Goal: Information Seeking & Learning: Learn about a topic

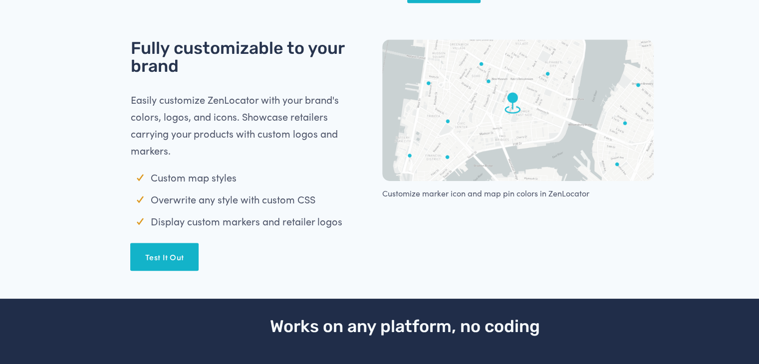
scroll to position [748, 0]
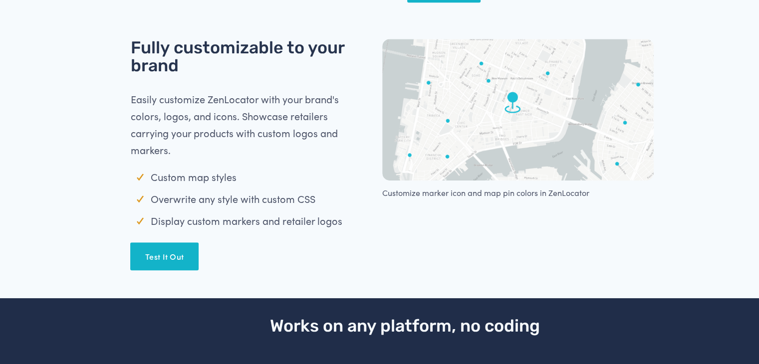
click at [192, 257] on link "Test It Out" at bounding box center [164, 257] width 68 height 28
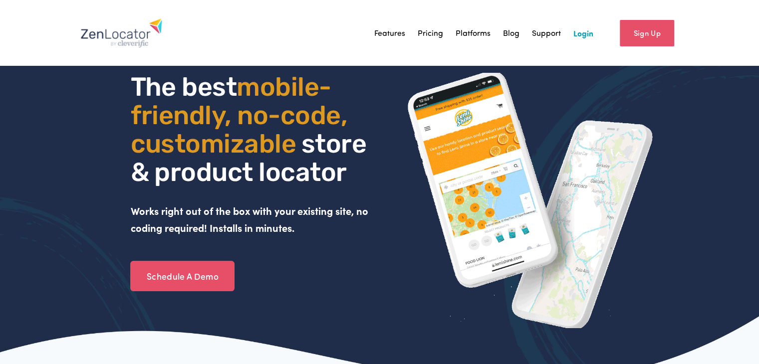
click at [430, 35] on link "Pricing" at bounding box center [430, 32] width 25 height 15
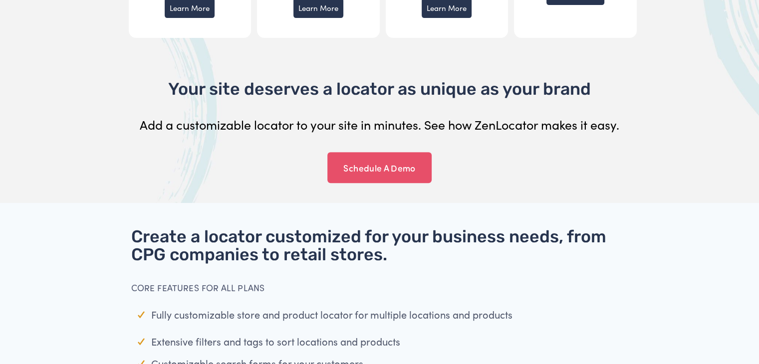
scroll to position [347, 0]
